Goal: Task Accomplishment & Management: Use online tool/utility

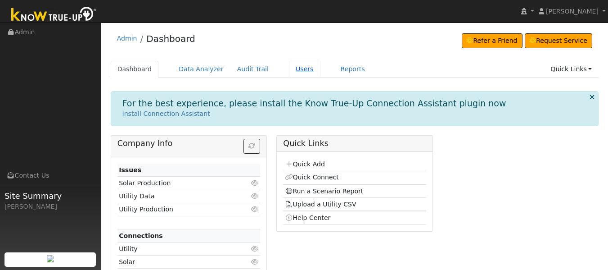
click at [292, 73] on link "Users" at bounding box center [304, 69] width 31 height 17
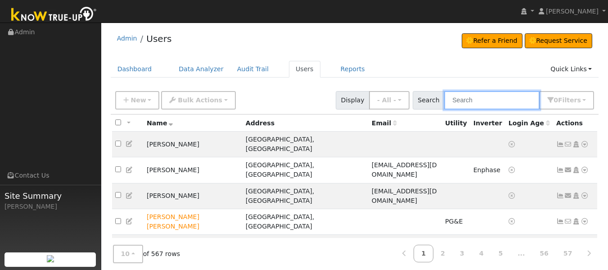
click at [464, 101] on input "text" at bounding box center [491, 100] width 95 height 18
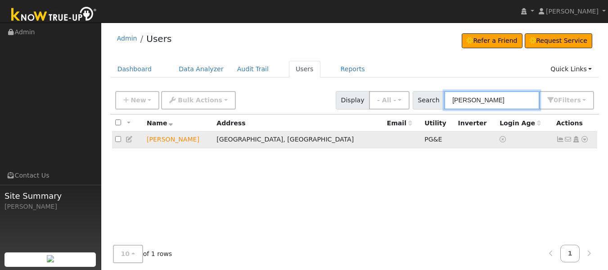
type input "[PERSON_NAME]"
click at [558, 142] on icon at bounding box center [560, 139] width 8 height 6
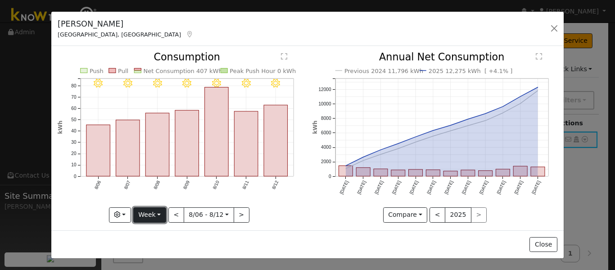
click at [154, 216] on button "Week" at bounding box center [149, 214] width 33 height 15
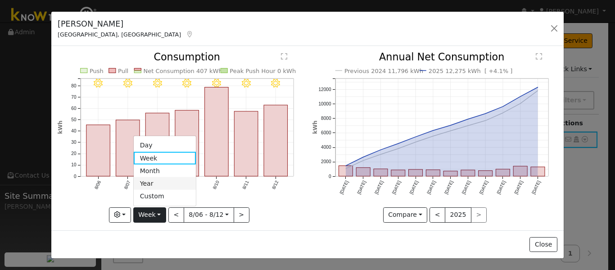
click at [151, 179] on link "Year" at bounding box center [165, 183] width 63 height 13
type input "[DATE]"
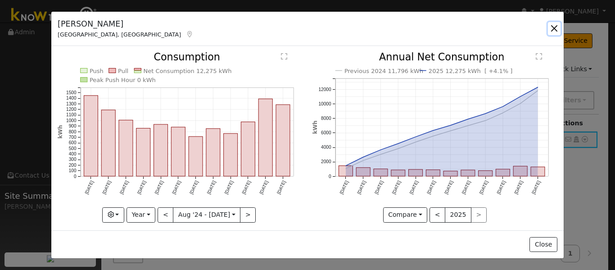
click at [553, 26] on button "button" at bounding box center [554, 28] width 13 height 13
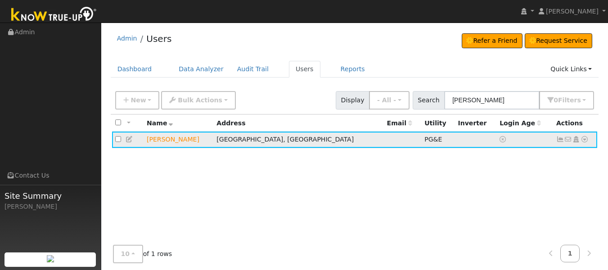
click at [585, 139] on icon at bounding box center [584, 139] width 8 height 6
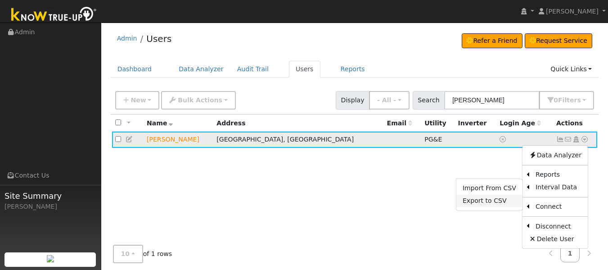
click at [486, 204] on link "Export to CSV" at bounding box center [489, 200] width 66 height 13
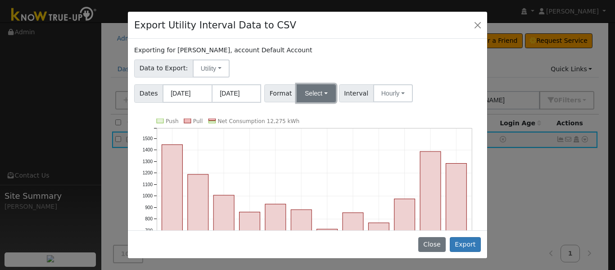
click at [310, 88] on button "Select" at bounding box center [316, 93] width 39 height 18
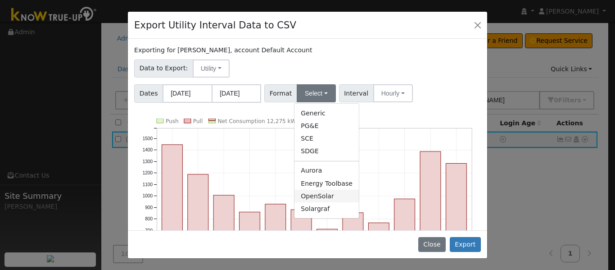
click at [318, 197] on link "OpenSolar" at bounding box center [326, 195] width 64 height 13
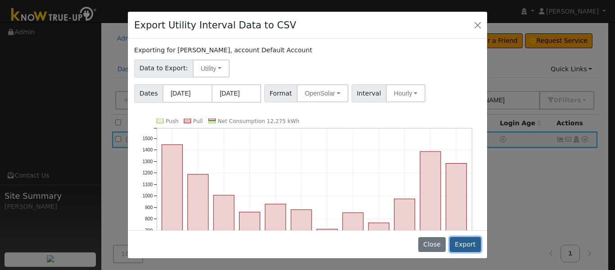
click at [468, 243] on button "Export" at bounding box center [465, 244] width 31 height 15
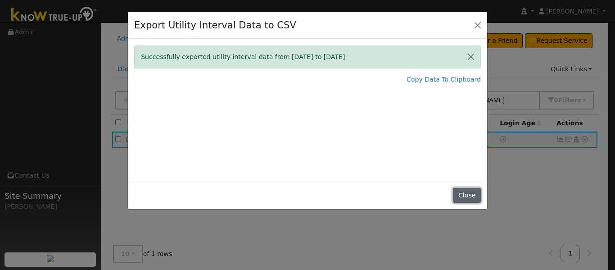
click at [471, 193] on button "Close" at bounding box center [466, 195] width 27 height 15
